Goal: Task Accomplishment & Management: Manage account settings

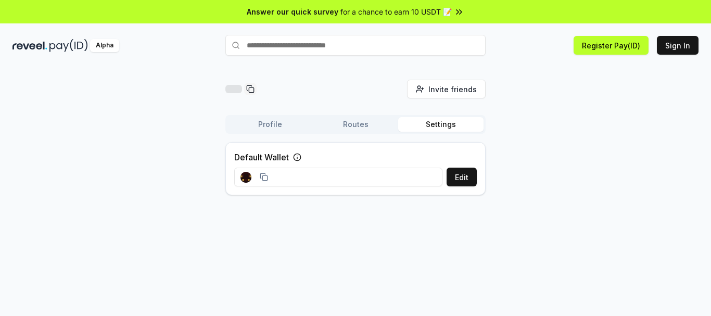
click at [269, 129] on button "Profile" at bounding box center [270, 124] width 85 height 15
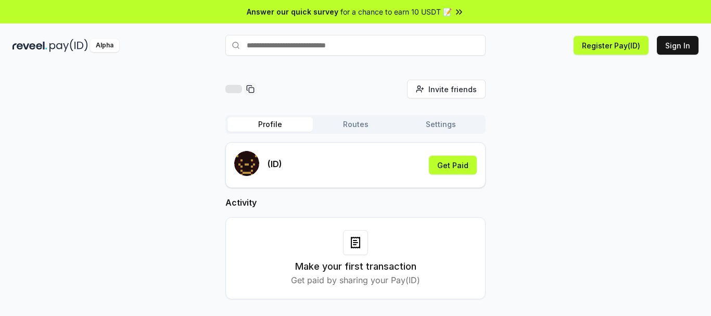
click at [353, 128] on button "Routes" at bounding box center [355, 124] width 85 height 15
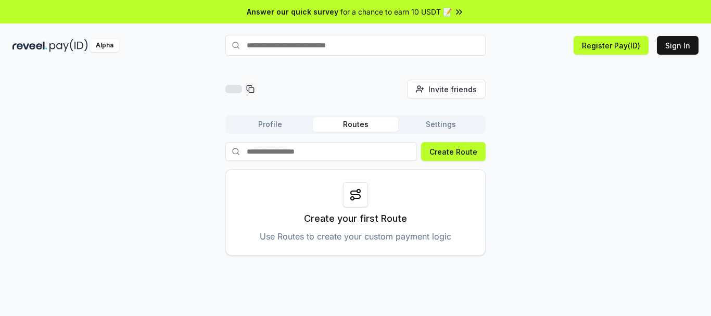
click at [432, 128] on button "Settings" at bounding box center [440, 124] width 85 height 15
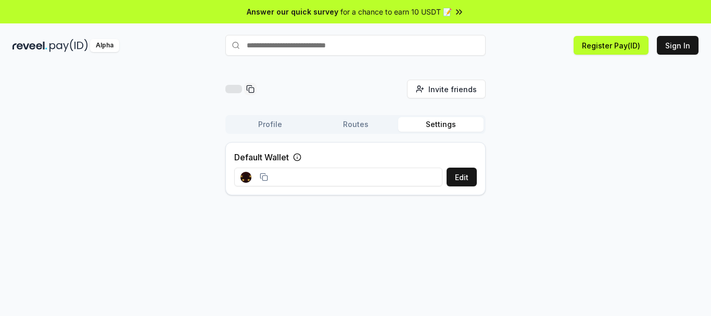
click at [318, 178] on input at bounding box center [338, 177] width 208 height 19
click at [260, 178] on icon at bounding box center [262, 175] width 5 height 5
click at [252, 180] on div at bounding box center [255, 177] width 28 height 11
click at [244, 177] on rect at bounding box center [245, 176] width 2 height 2
click at [300, 155] on icon at bounding box center [297, 157] width 8 height 8
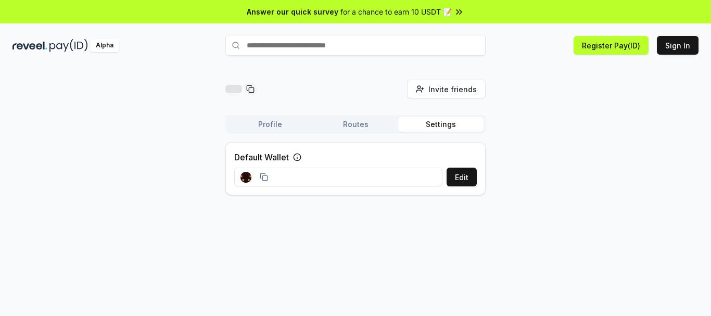
click at [298, 155] on icon at bounding box center [297, 157] width 8 height 8
click at [613, 46] on button "Register Pay(ID)" at bounding box center [611, 45] width 75 height 19
click at [472, 182] on button "Edit" at bounding box center [462, 177] width 30 height 19
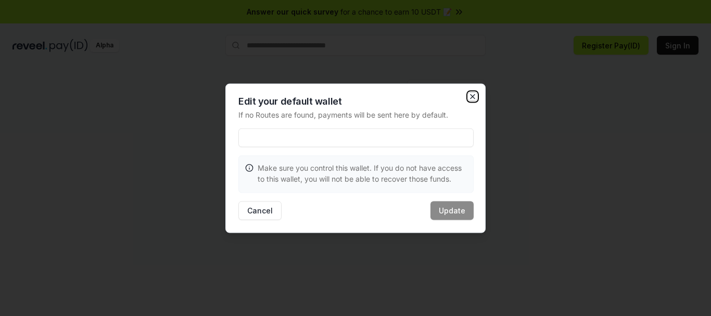
click at [475, 93] on icon "button" at bounding box center [473, 96] width 8 height 8
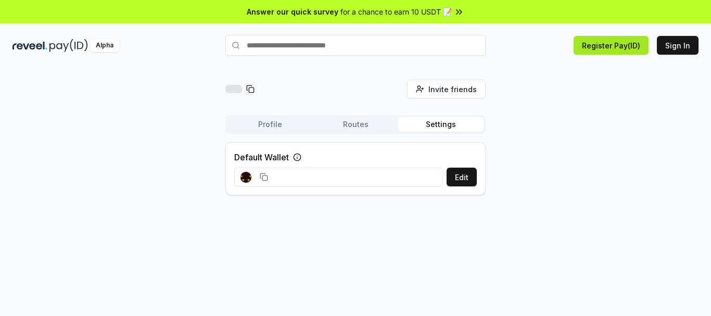
click at [613, 48] on button "Register Pay(ID)" at bounding box center [611, 45] width 75 height 19
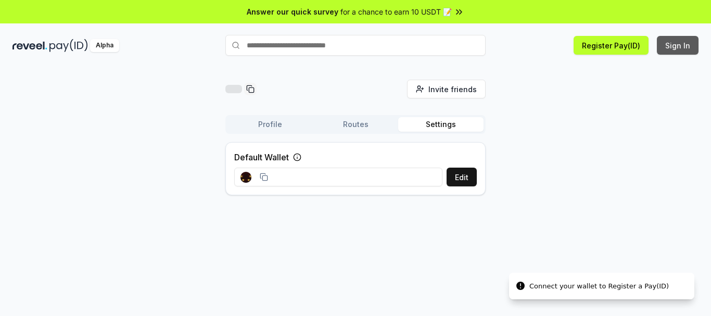
click at [659, 43] on button "Sign In" at bounding box center [678, 45] width 42 height 19
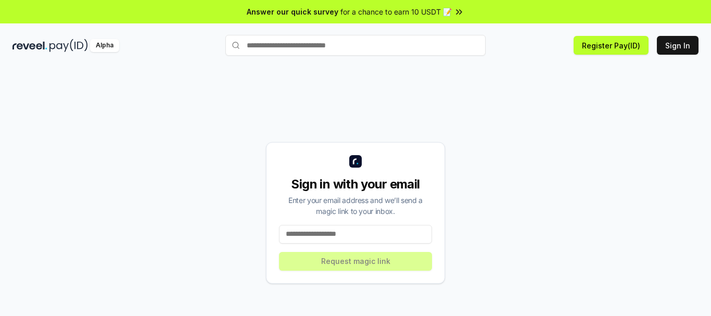
click at [331, 237] on input at bounding box center [355, 234] width 153 height 19
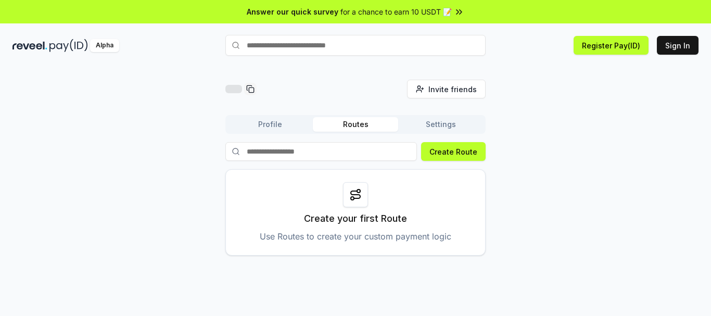
click at [702, 46] on div "Alpha Register Pay(ID) Sign In" at bounding box center [355, 45] width 711 height 27
click at [688, 48] on button "Sign In" at bounding box center [678, 45] width 42 height 19
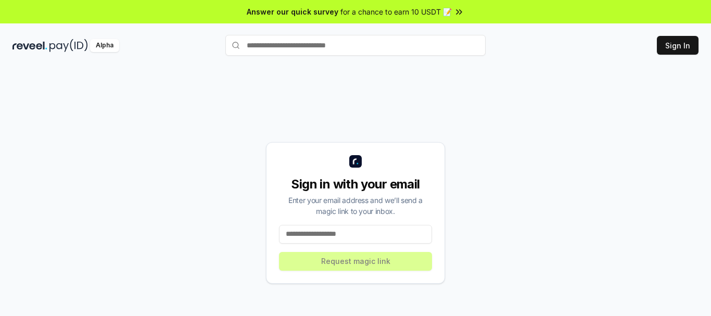
click at [330, 242] on input at bounding box center [355, 234] width 153 height 19
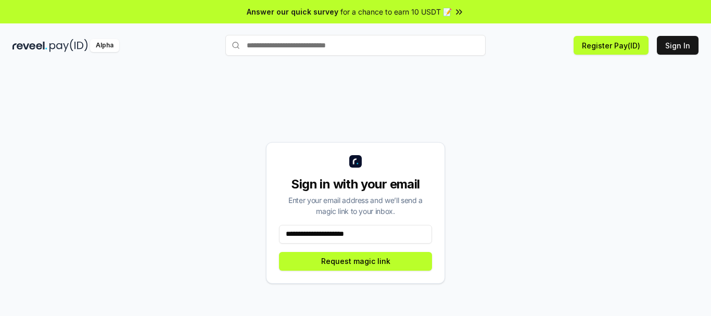
type input "**********"
